Goal: Task Accomplishment & Management: Use online tool/utility

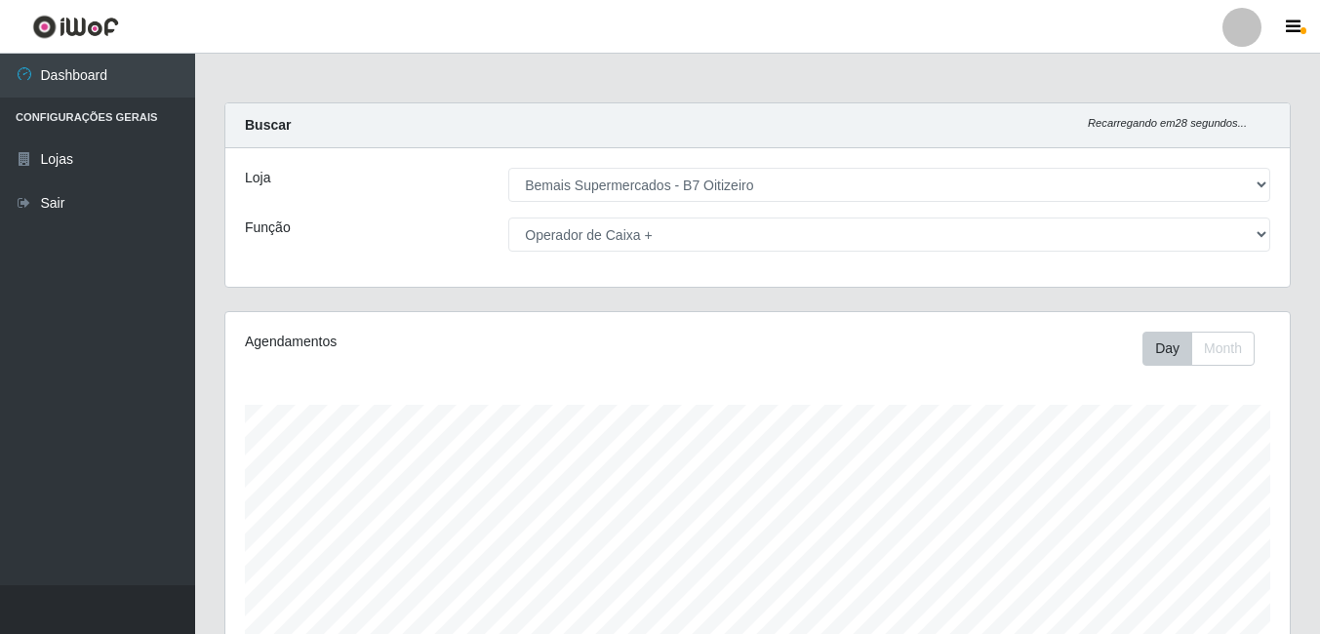
select select "411"
select select "72"
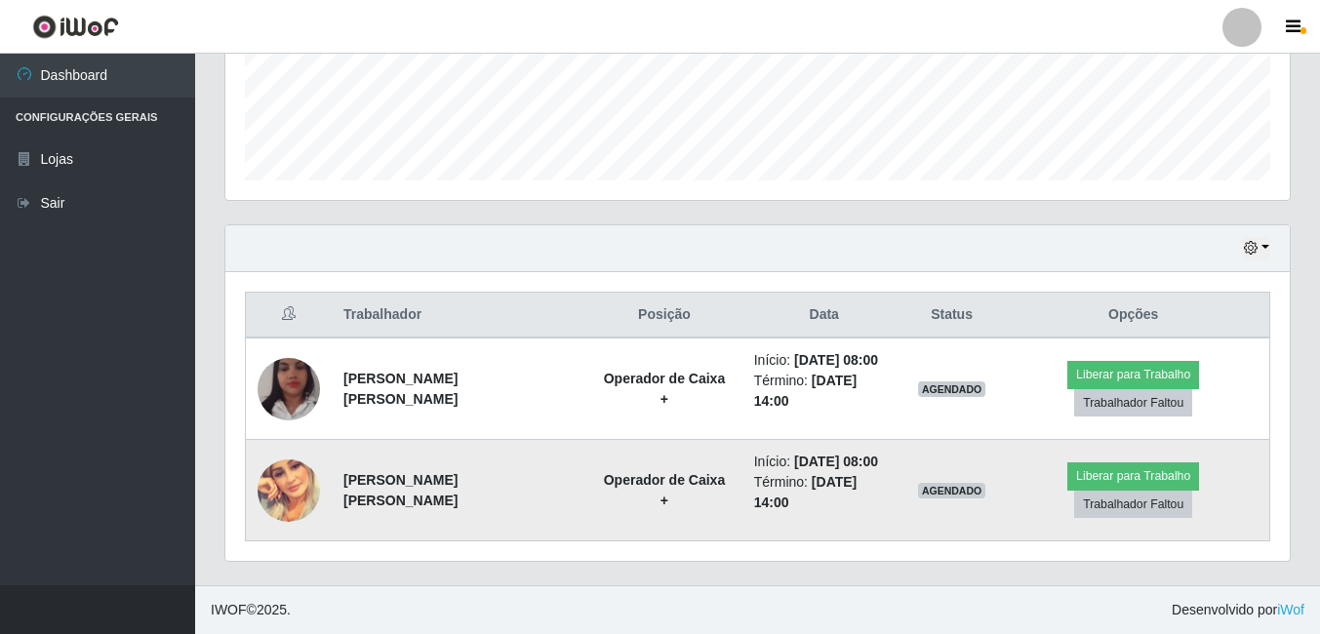
scroll to position [405, 1065]
click at [304, 488] on img at bounding box center [289, 491] width 62 height 62
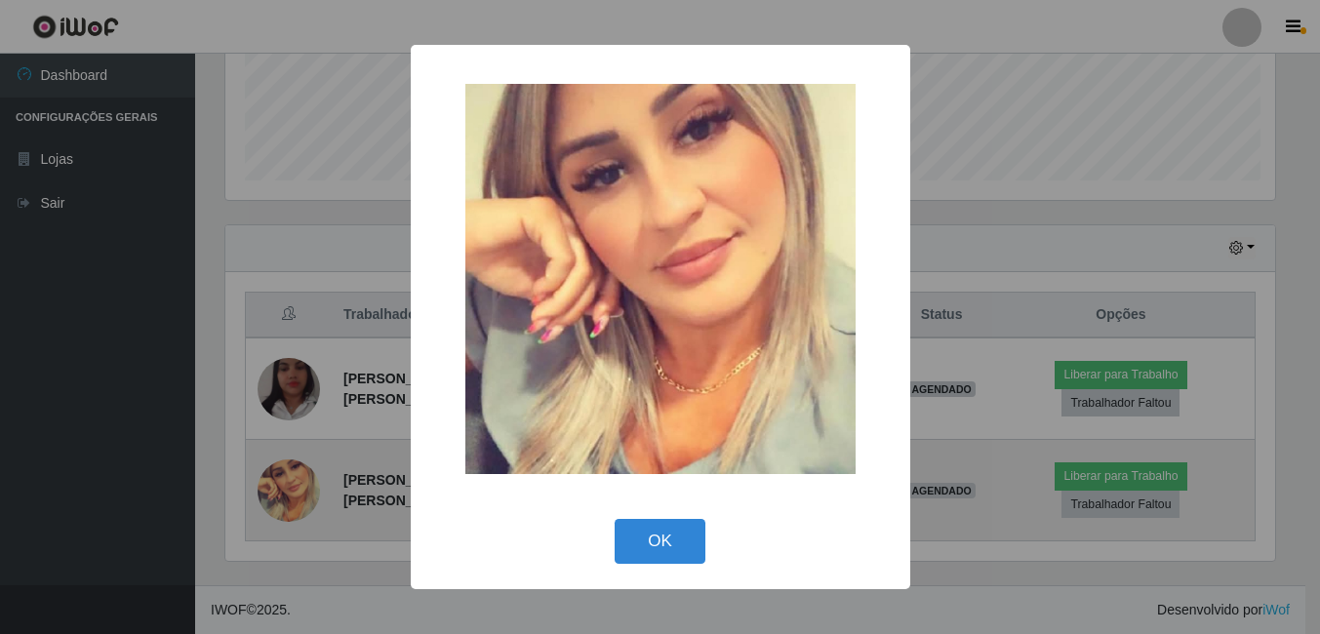
scroll to position [405, 1055]
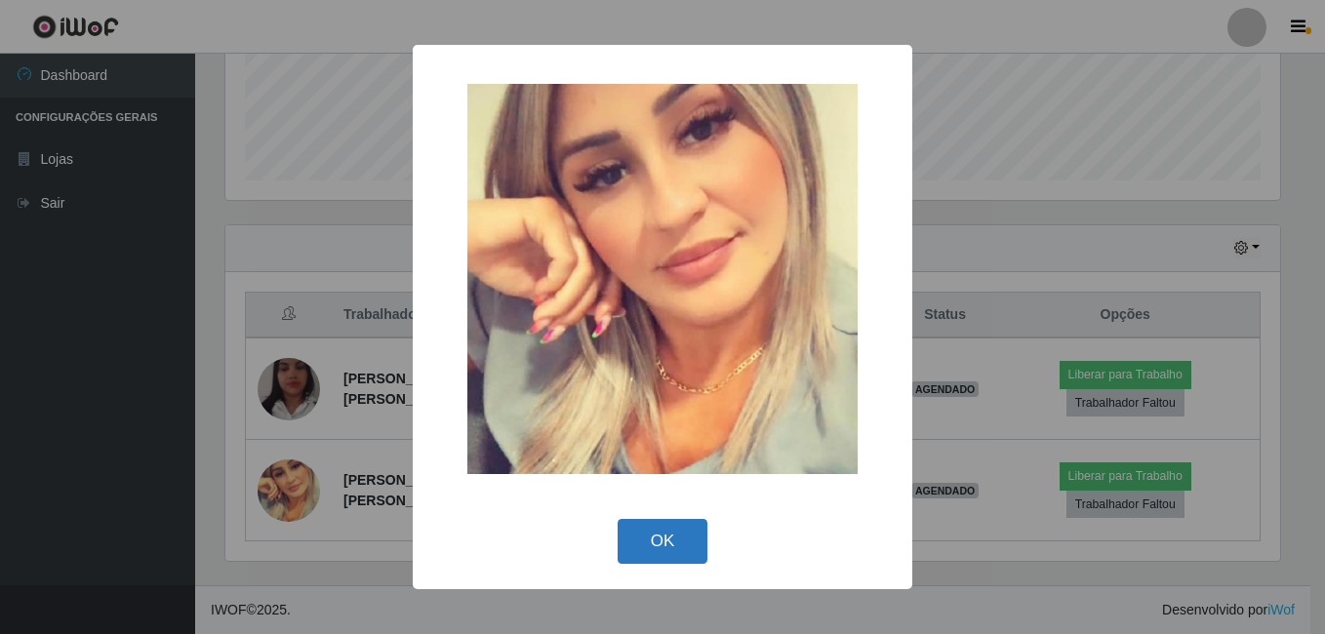
click at [665, 538] on button "OK" at bounding box center [663, 542] width 91 height 46
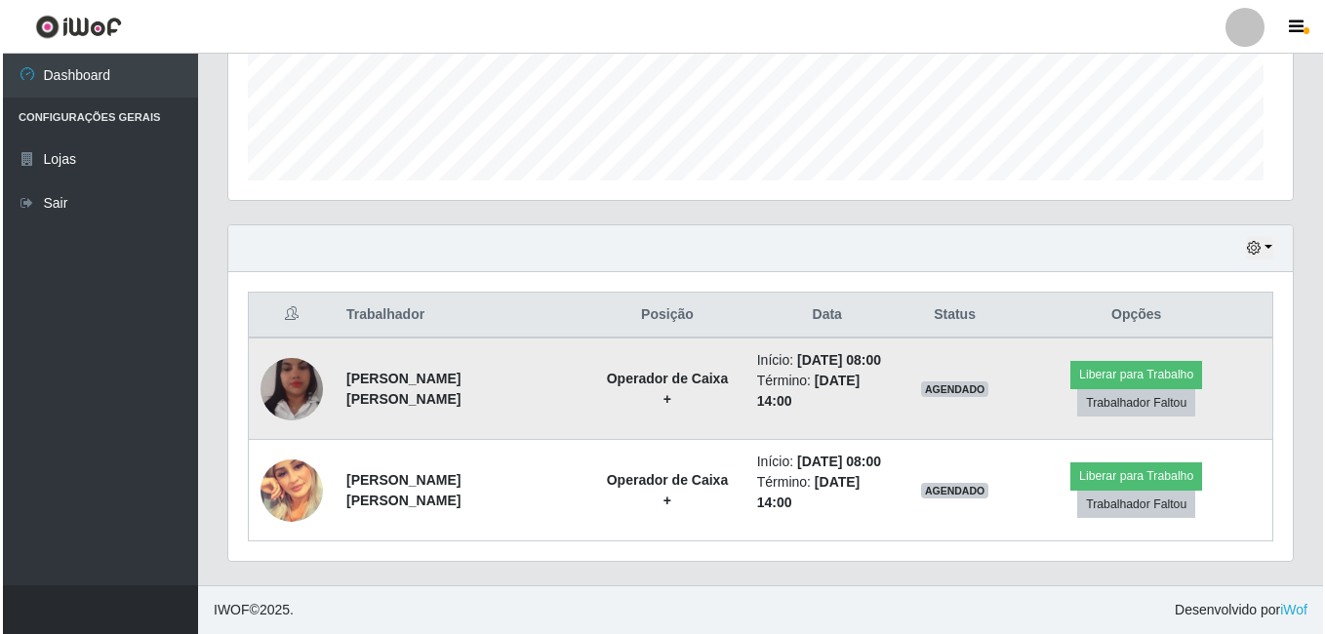
scroll to position [405, 1065]
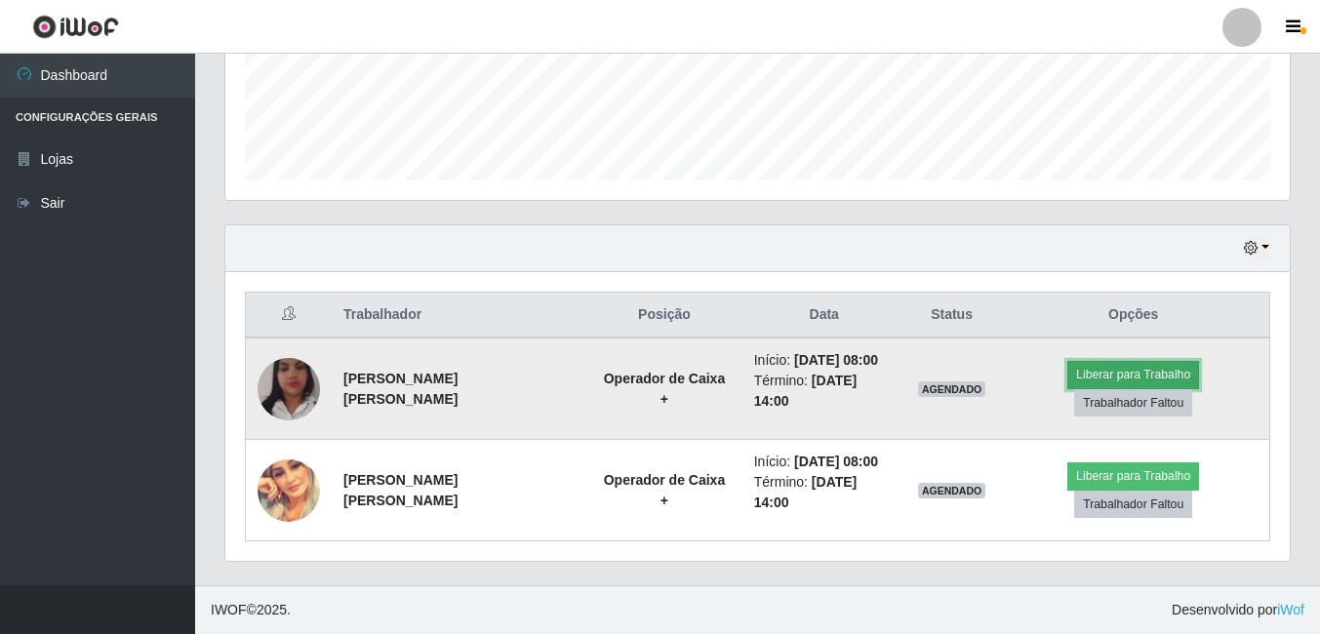
click at [1139, 379] on button "Liberar para Trabalho" at bounding box center [1134, 374] width 132 height 27
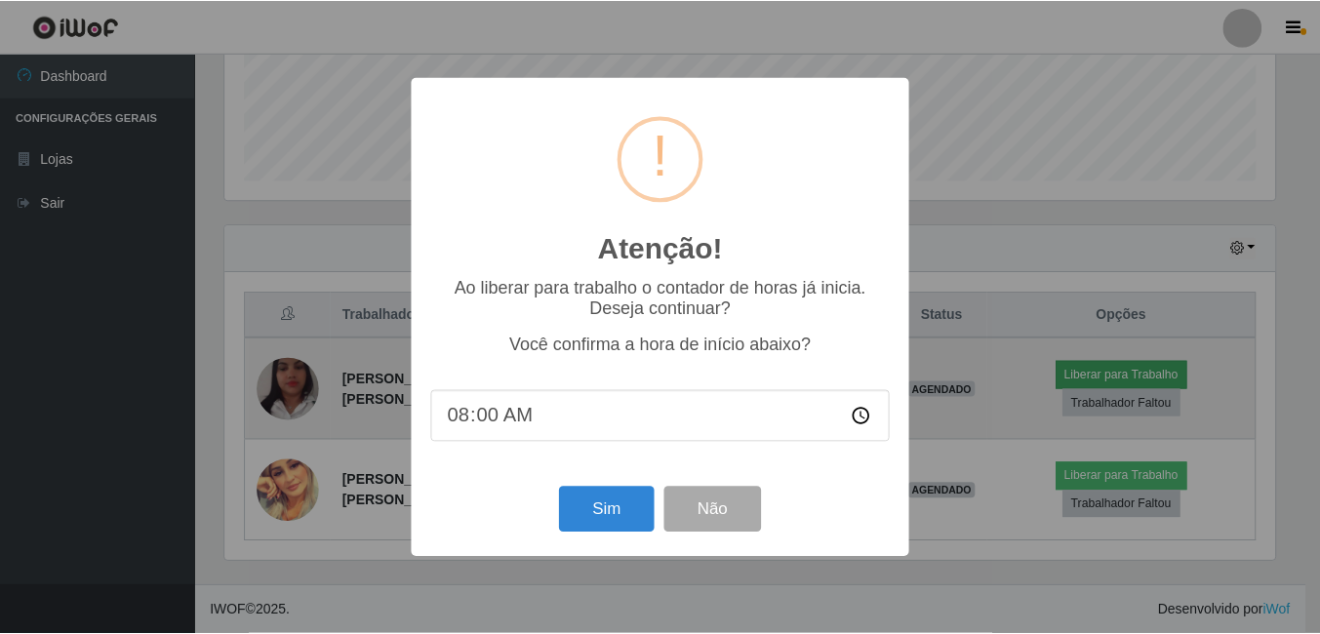
scroll to position [405, 1055]
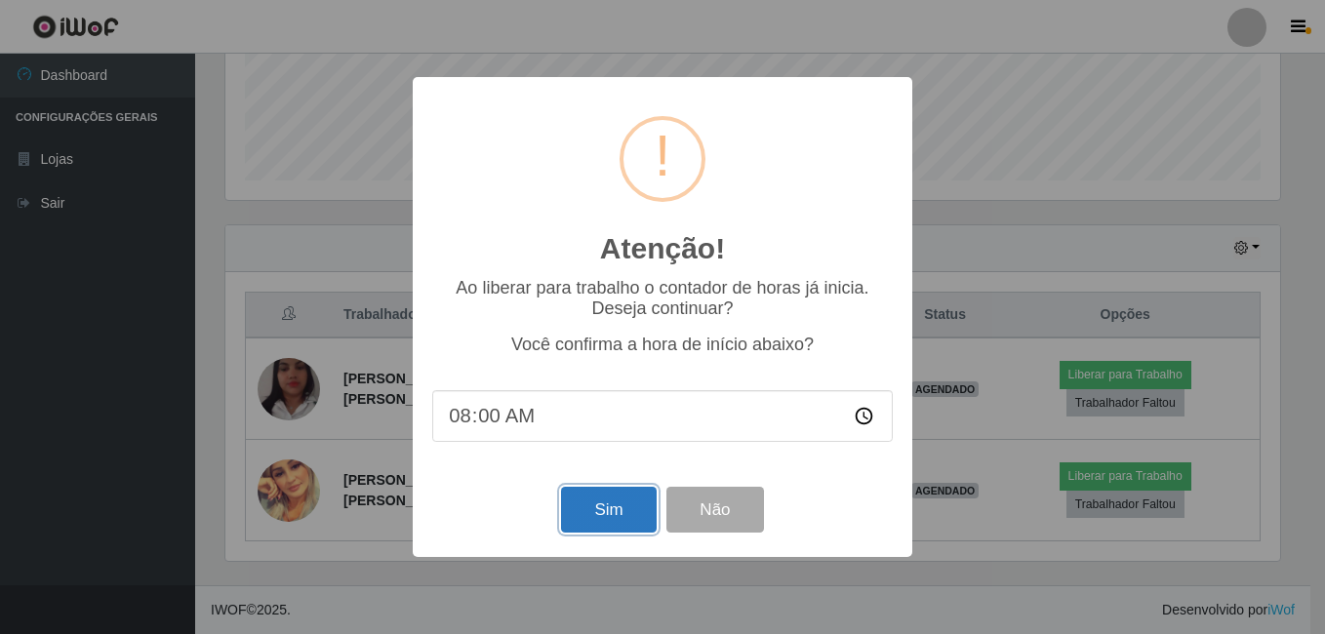
click at [600, 516] on button "Sim" at bounding box center [608, 510] width 95 height 46
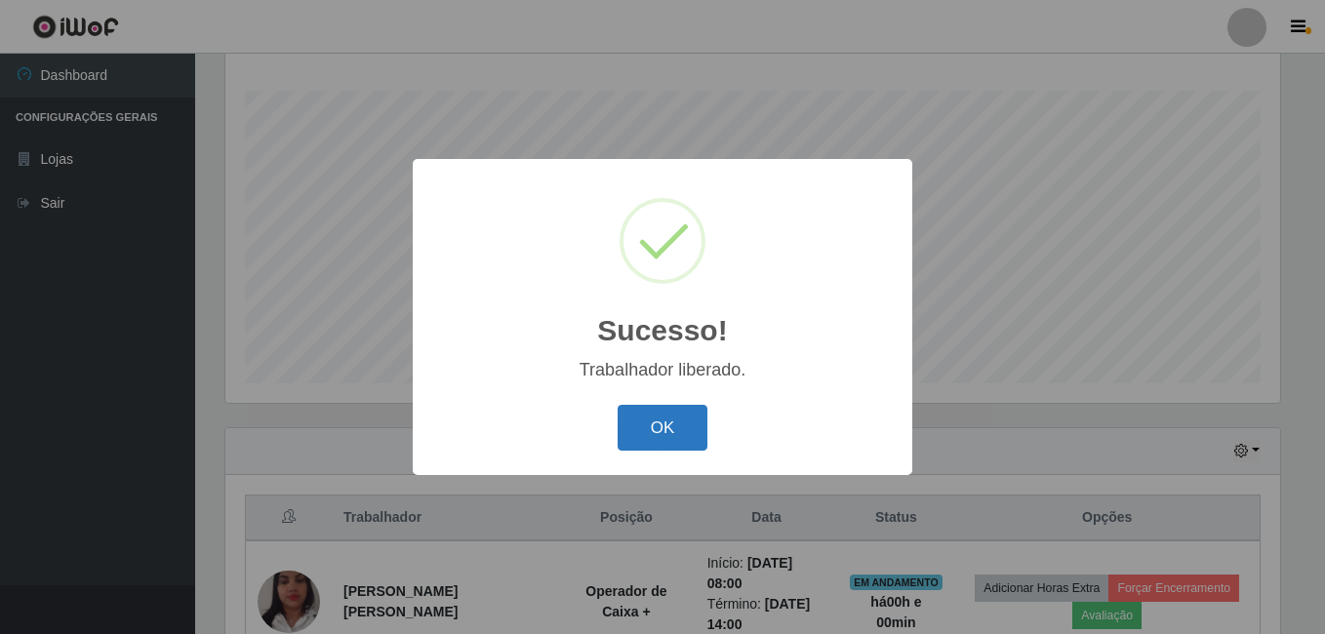
click at [696, 429] on button "OK" at bounding box center [663, 428] width 91 height 46
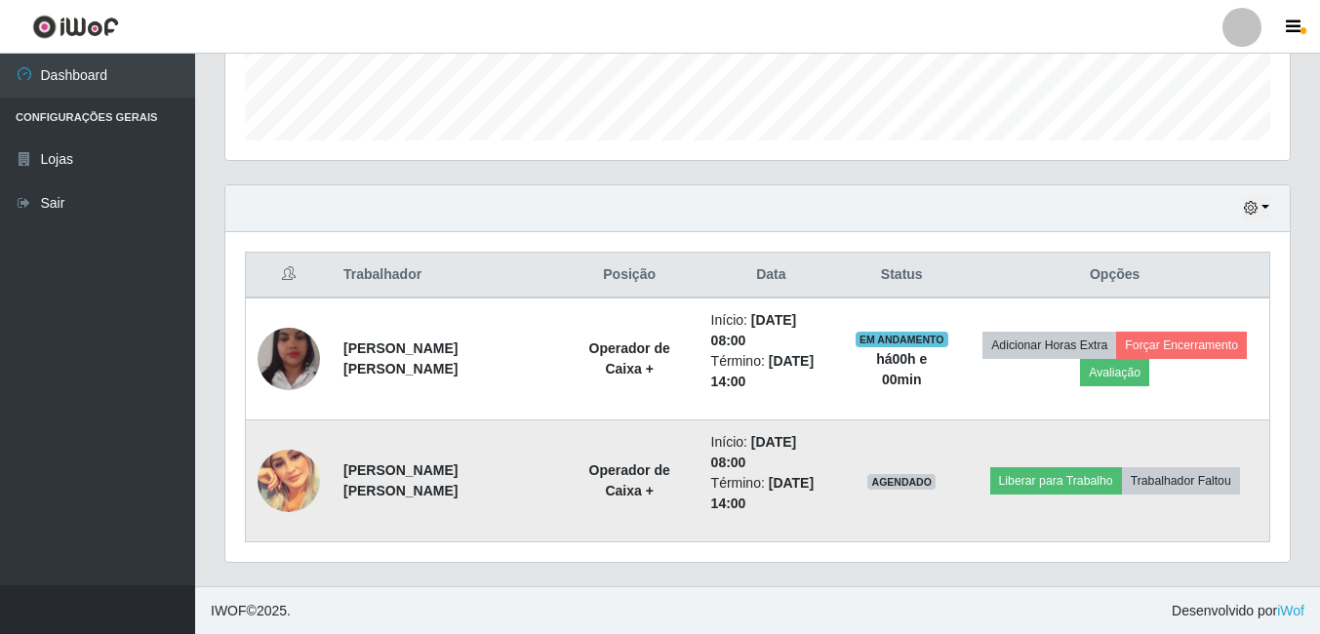
scroll to position [558, 0]
click at [1092, 485] on button "Liberar para Trabalho" at bounding box center [1057, 479] width 132 height 27
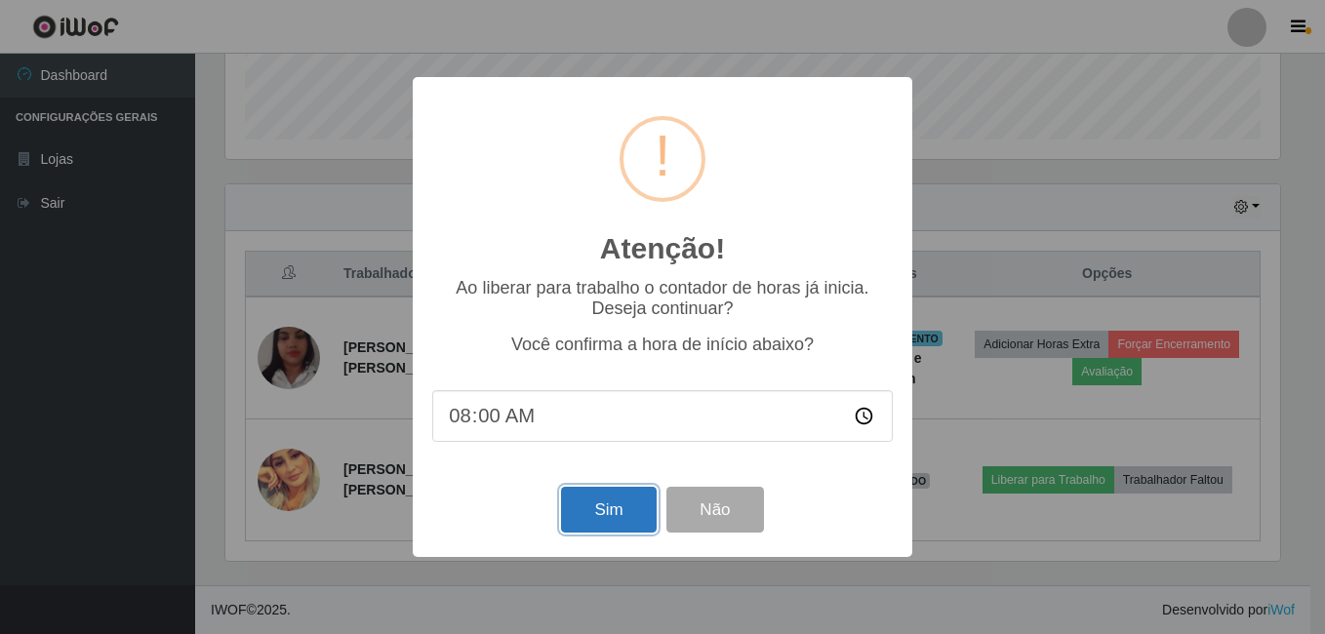
click at [631, 510] on button "Sim" at bounding box center [608, 510] width 95 height 46
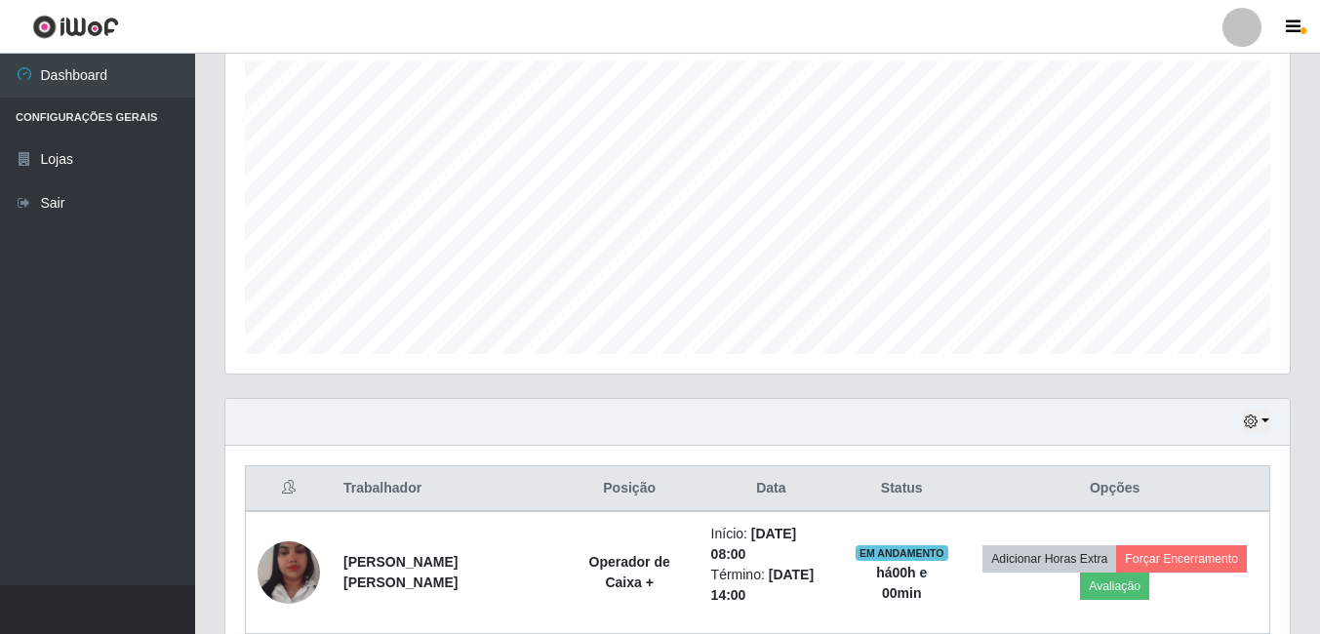
scroll to position [558, 0]
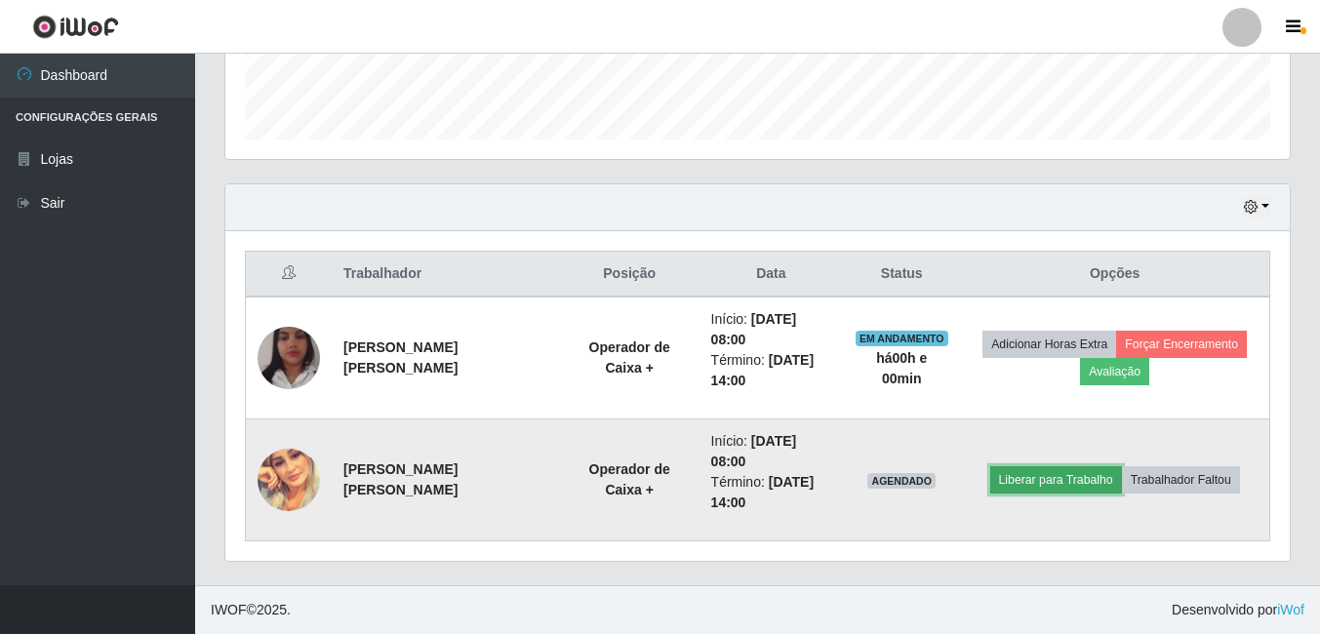
click at [1023, 487] on button "Liberar para Trabalho" at bounding box center [1057, 479] width 132 height 27
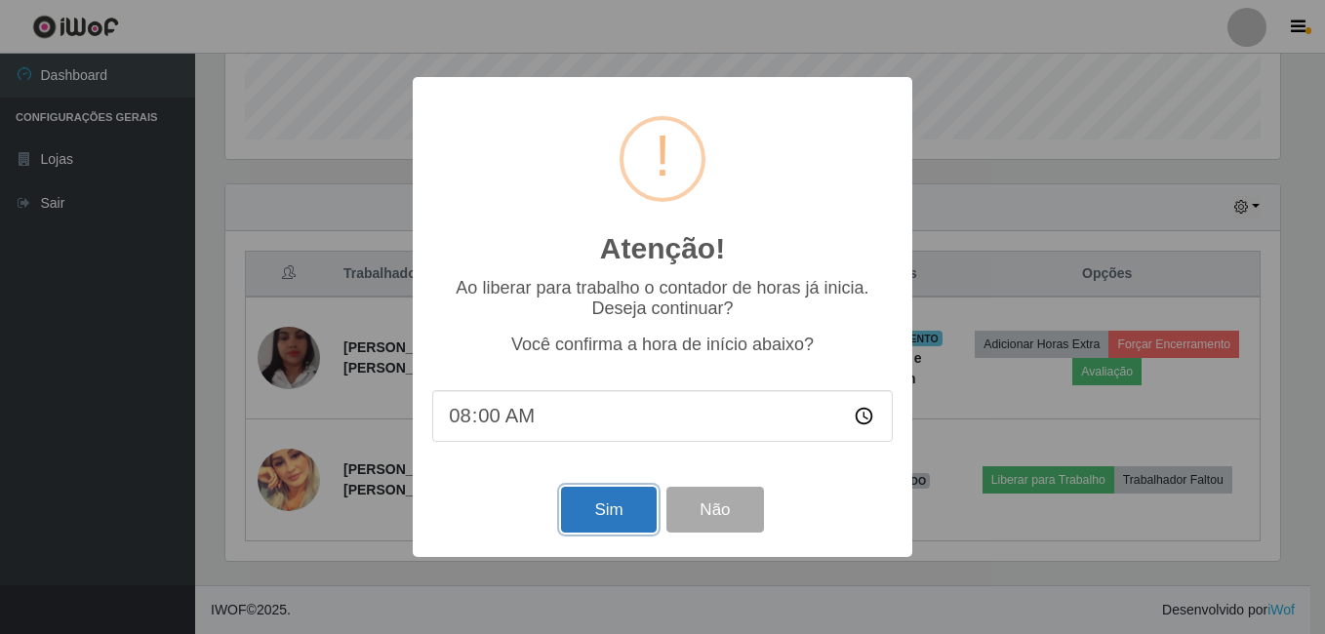
click at [619, 513] on button "Sim" at bounding box center [608, 510] width 95 height 46
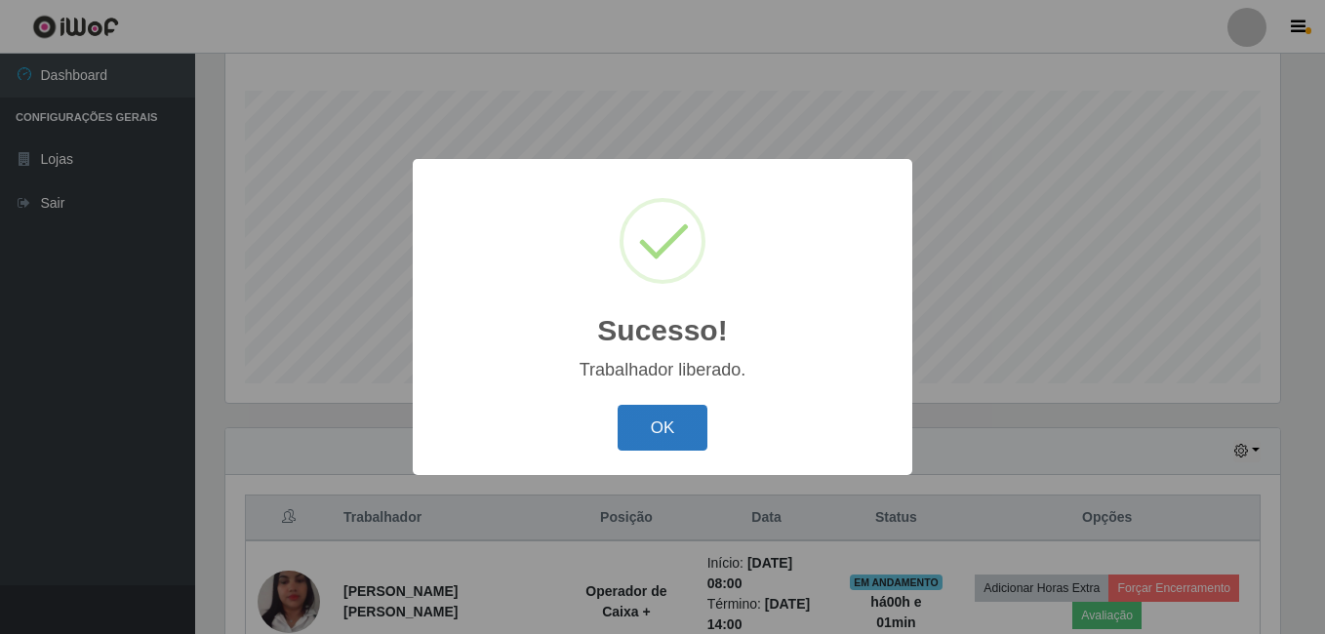
click at [668, 429] on button "OK" at bounding box center [663, 428] width 91 height 46
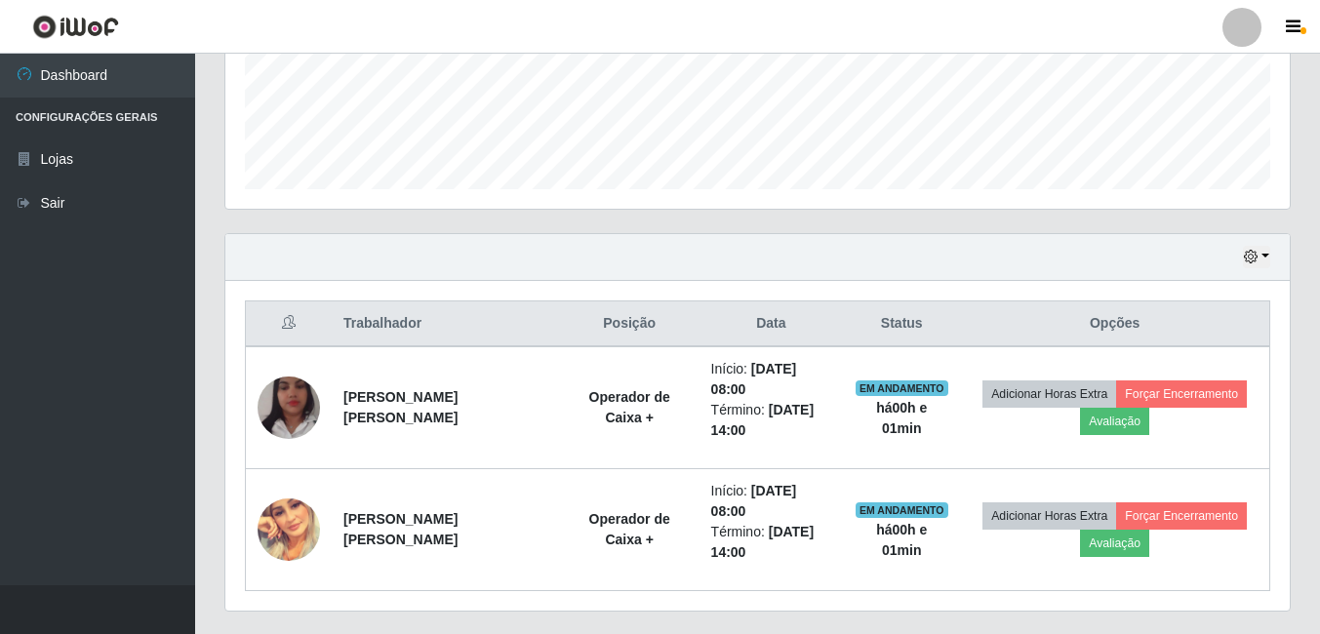
scroll to position [558, 0]
